Goal: Find specific page/section

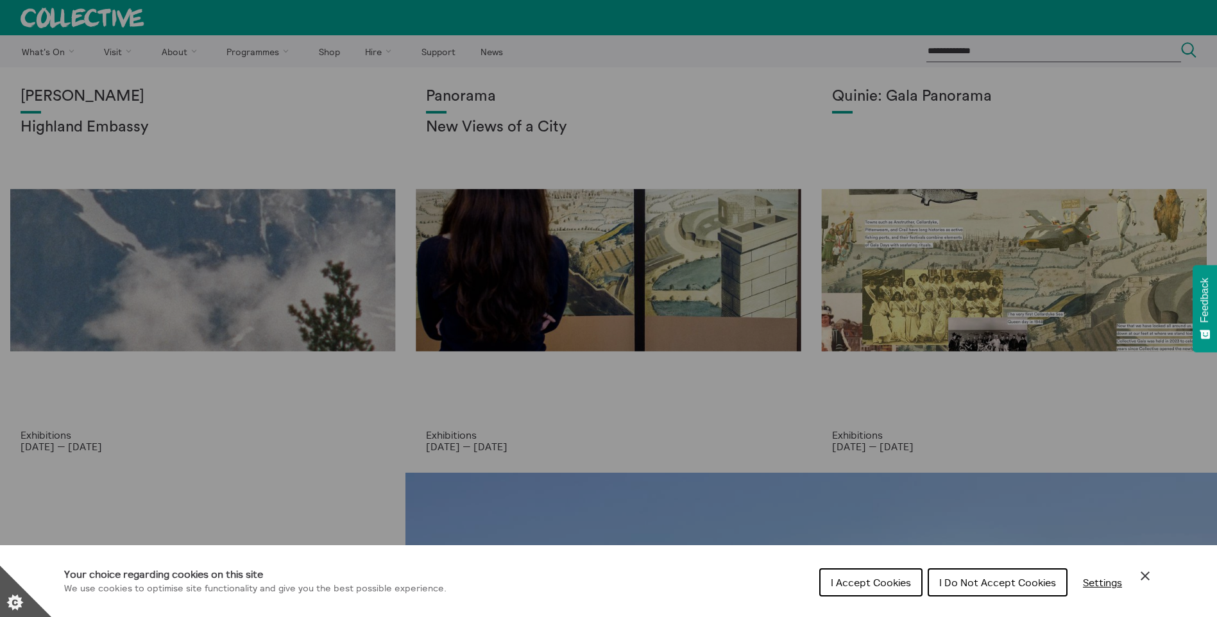
click at [1008, 582] on span "I Do Not Accept Cookies" at bounding box center [997, 582] width 117 height 13
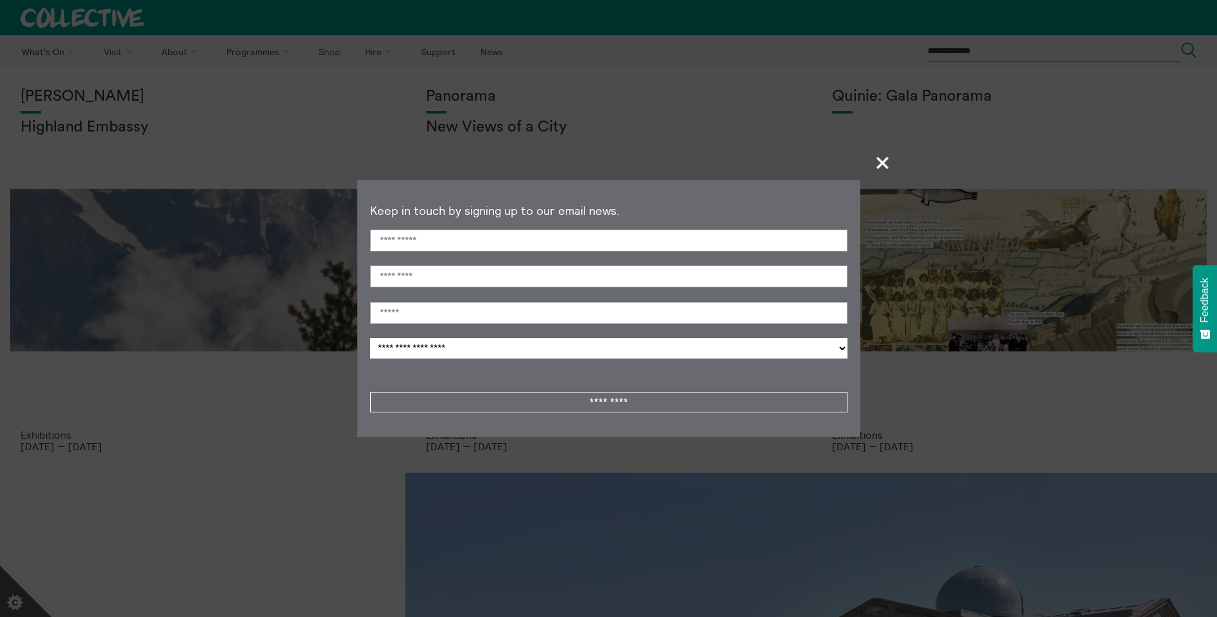
click at [887, 162] on span "+" at bounding box center [883, 163] width 38 height 38
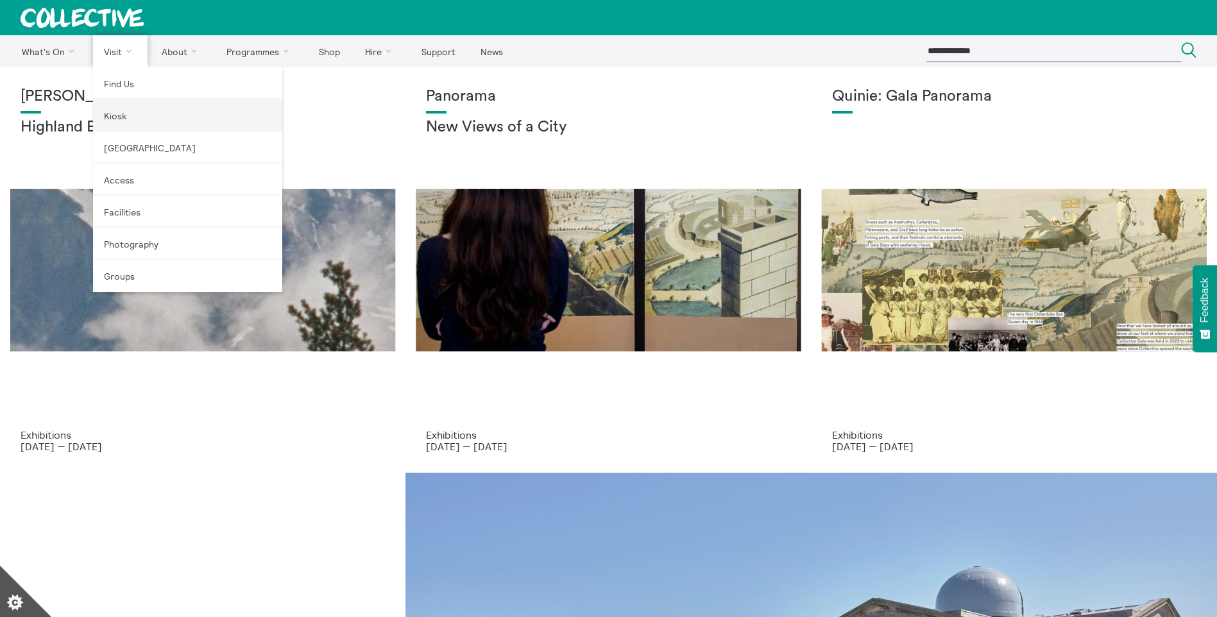
click at [145, 117] on link "Kiosk" at bounding box center [187, 115] width 189 height 32
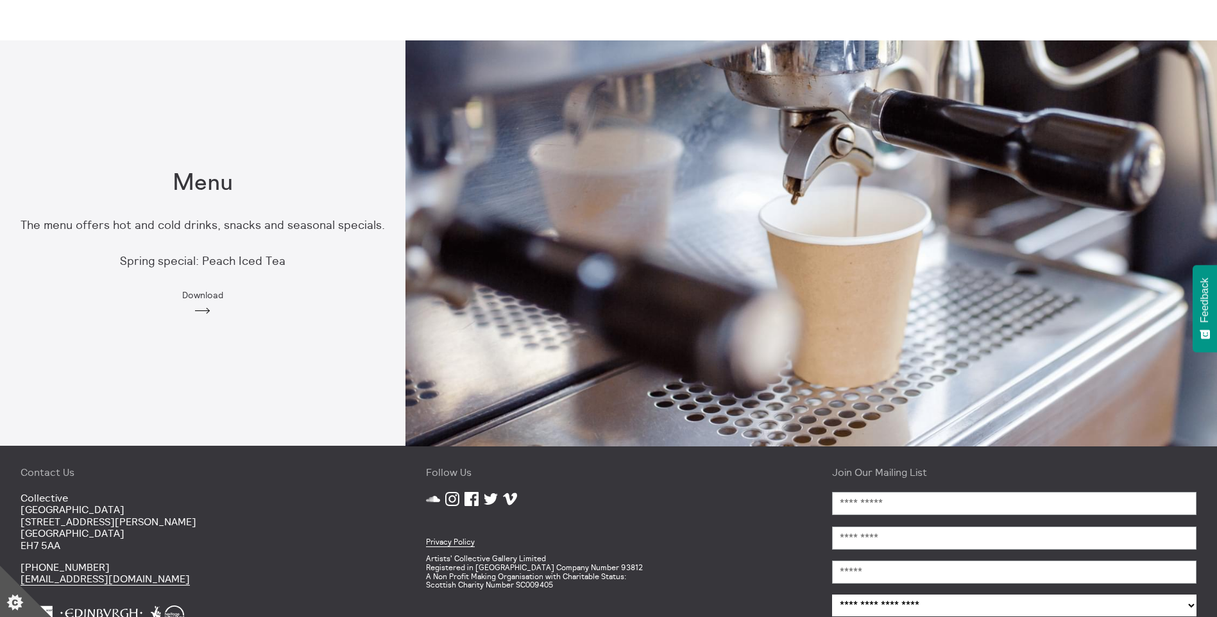
scroll to position [770, 0]
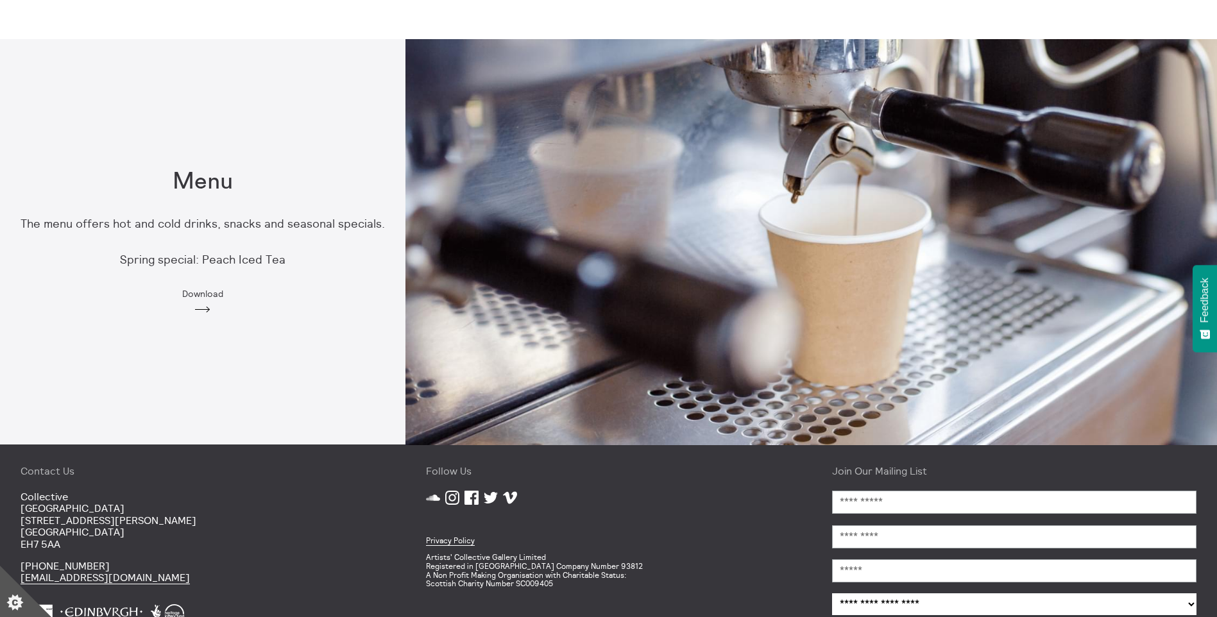
click at [214, 314] on div "Menu The menu offers hot and cold drinks, snacks and seasonal specials. Spring …" at bounding box center [202, 241] width 405 height 187
